Goal: Transaction & Acquisition: Book appointment/travel/reservation

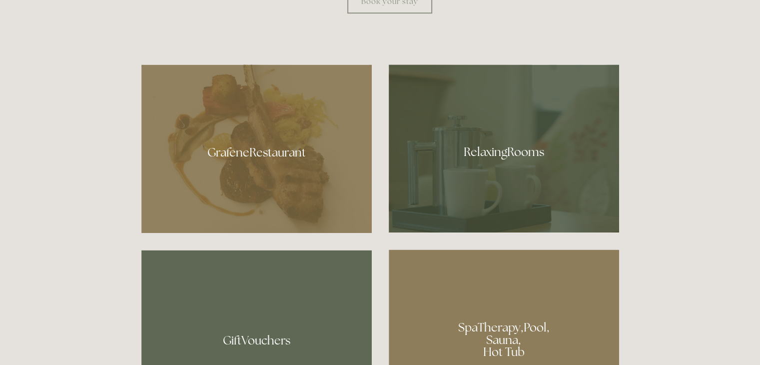
scroll to position [750, 0]
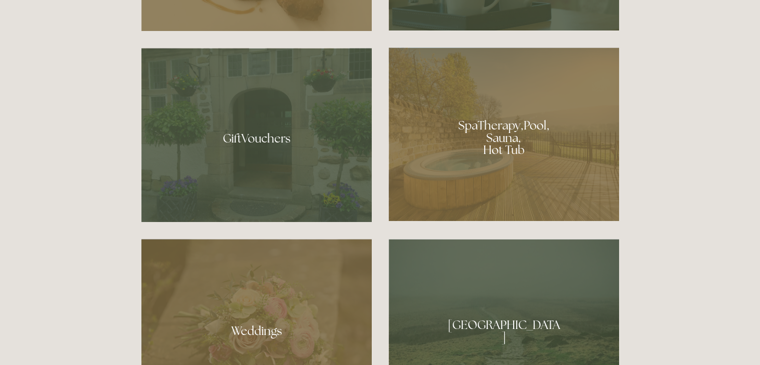
click at [484, 180] on div at bounding box center [504, 133] width 230 height 173
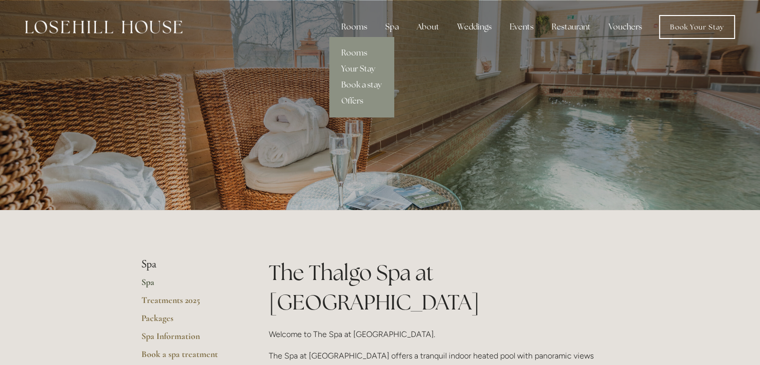
click at [352, 26] on div "Rooms" at bounding box center [354, 27] width 42 height 20
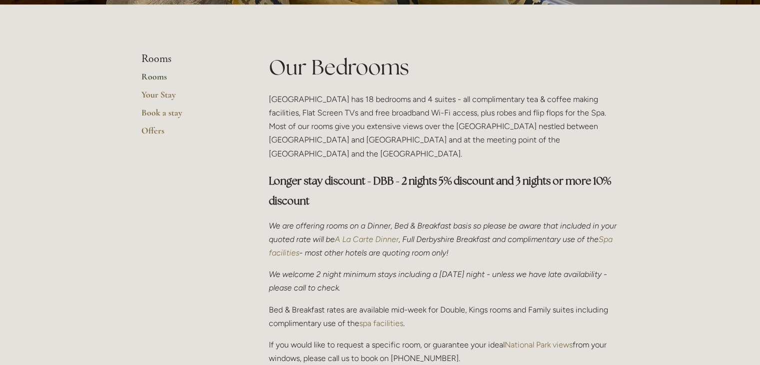
scroll to position [200, 0]
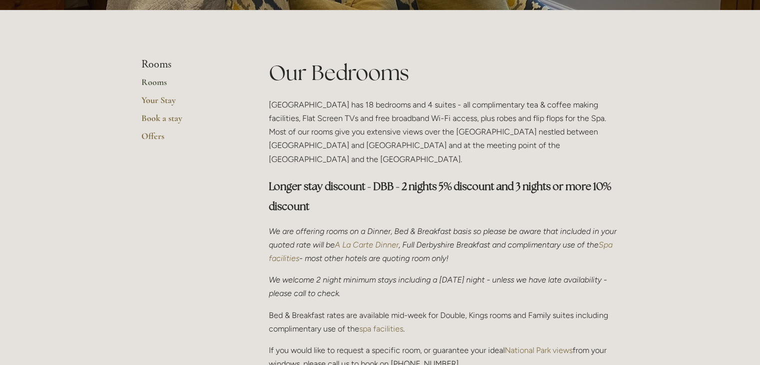
click at [153, 84] on link "Rooms" at bounding box center [188, 85] width 95 height 18
